Goal: Find specific page/section: Find specific page/section

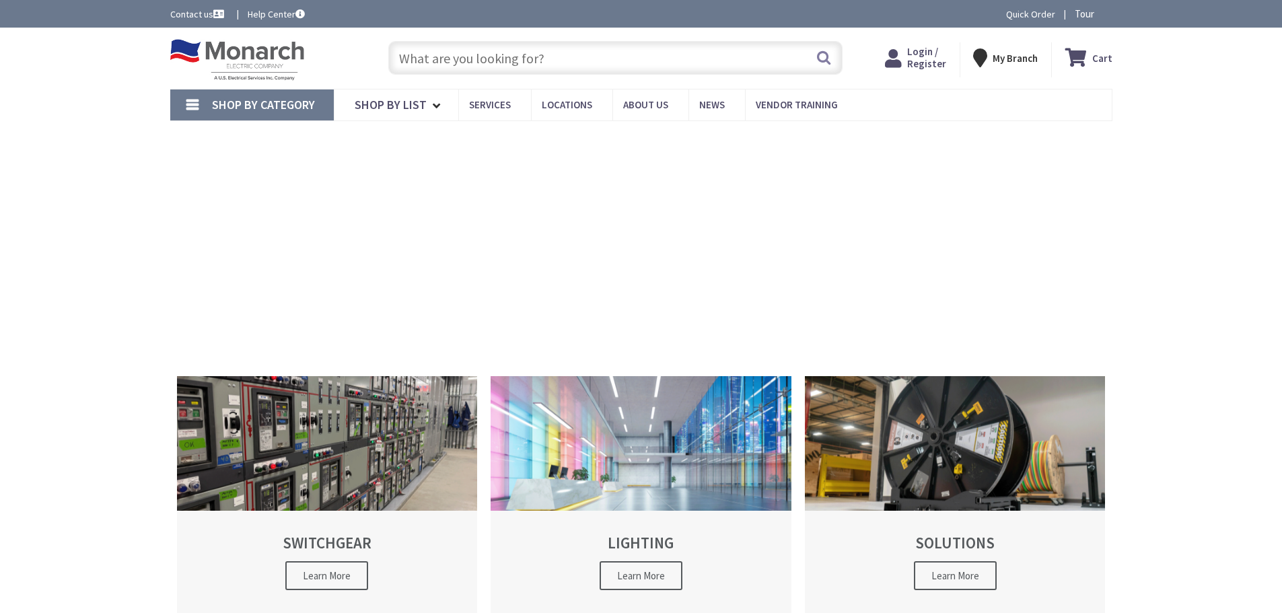
type input "[PERSON_NAME][GEOGRAPHIC_DATA], [GEOGRAPHIC_DATA]"
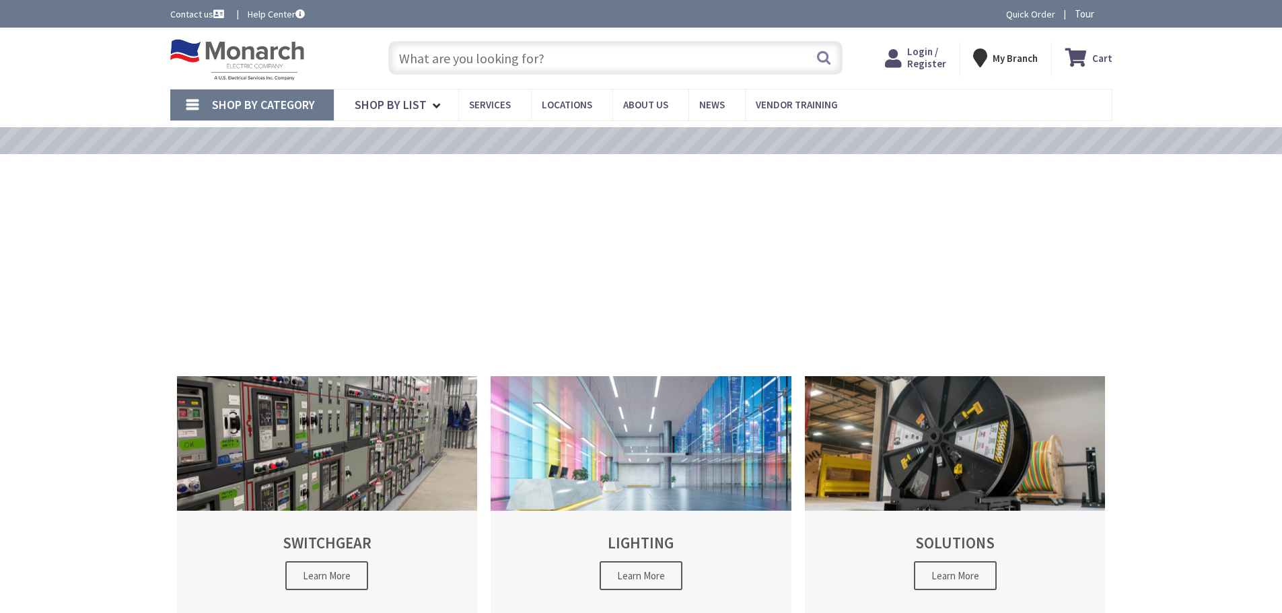
click at [478, 46] on input "text" at bounding box center [615, 58] width 454 height 34
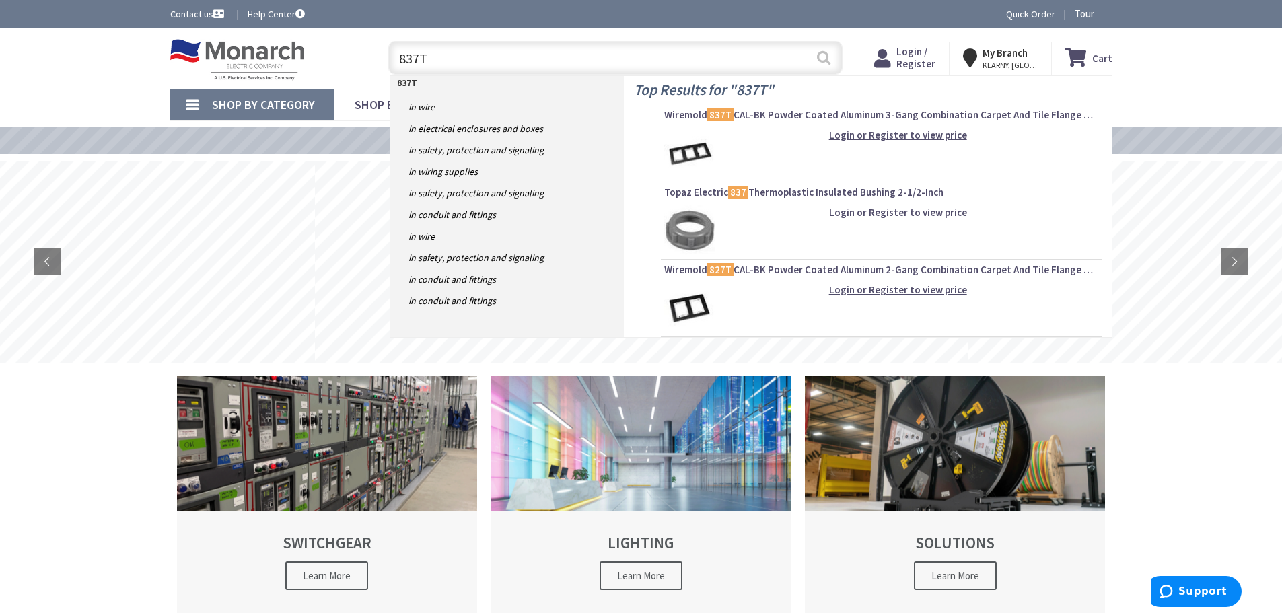
type input "837T"
click at [825, 50] on button "Search" at bounding box center [824, 57] width 18 height 30
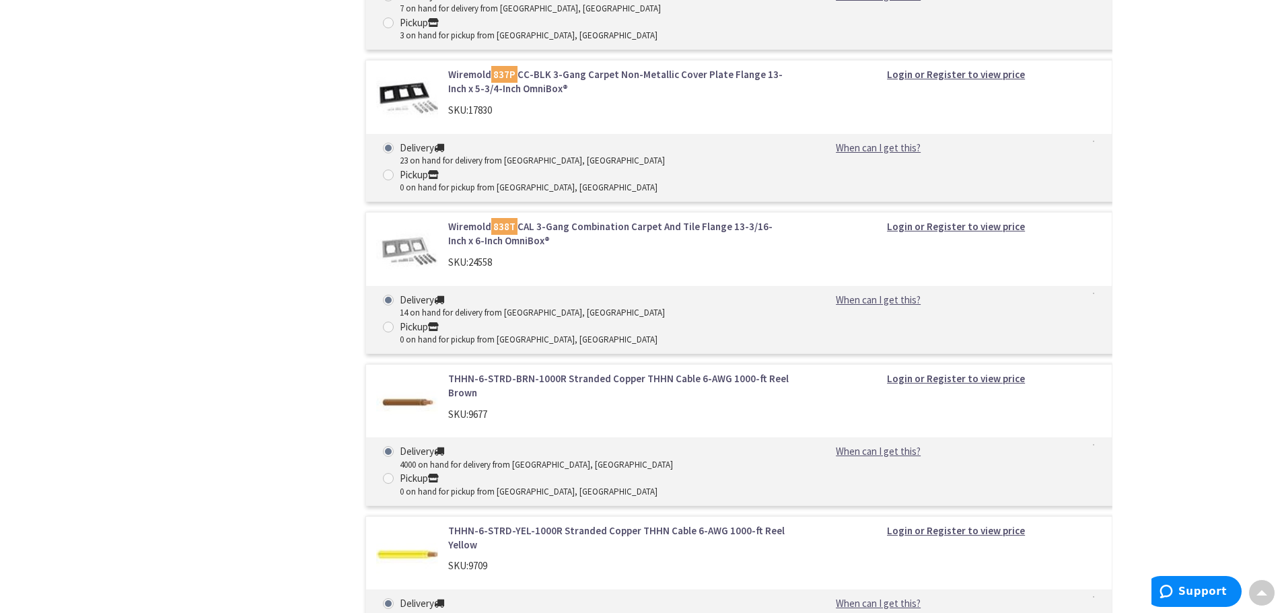
scroll to position [1212, 0]
